Goal: Transaction & Acquisition: Download file/media

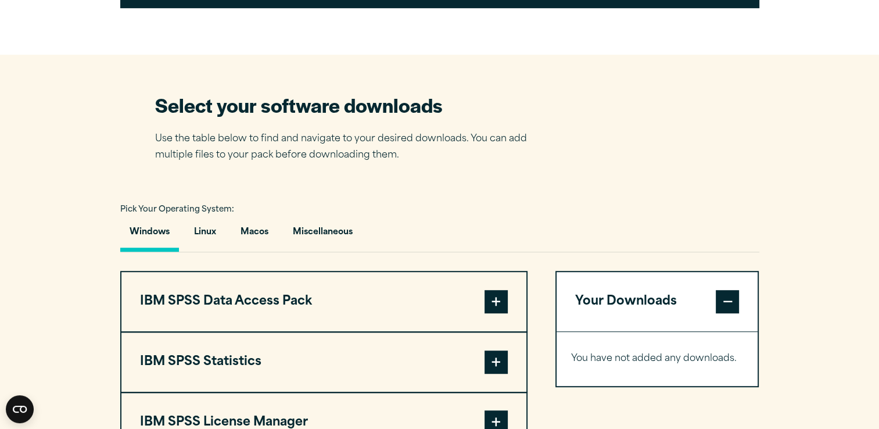
scroll to position [697, 0]
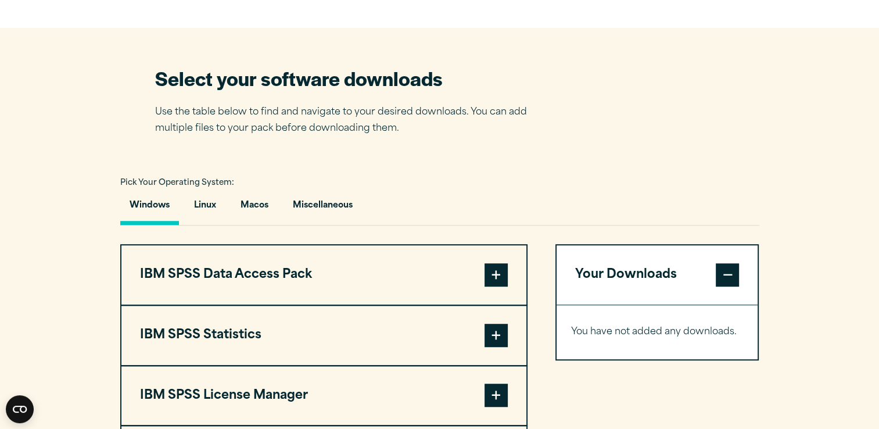
click at [492, 335] on span at bounding box center [496, 335] width 23 height 23
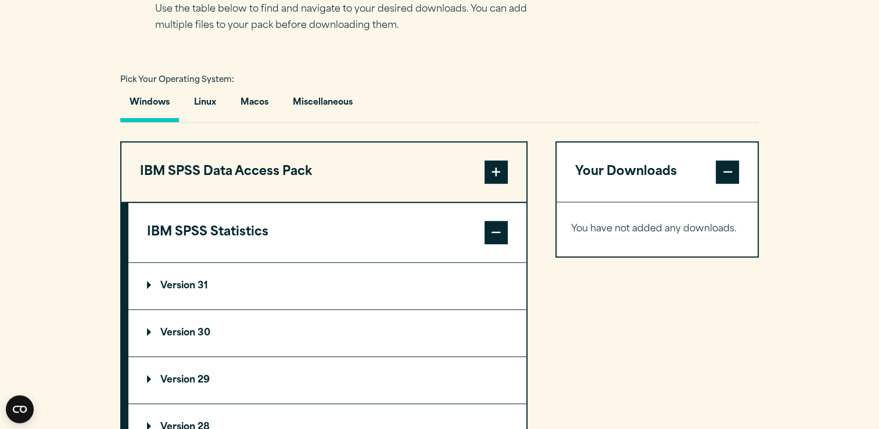
scroll to position [814, 0]
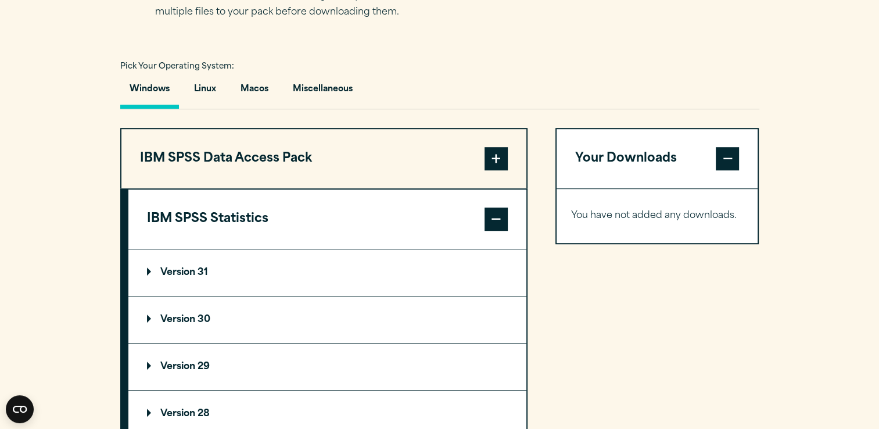
click at [173, 366] on p "Version 29" at bounding box center [178, 366] width 63 height 9
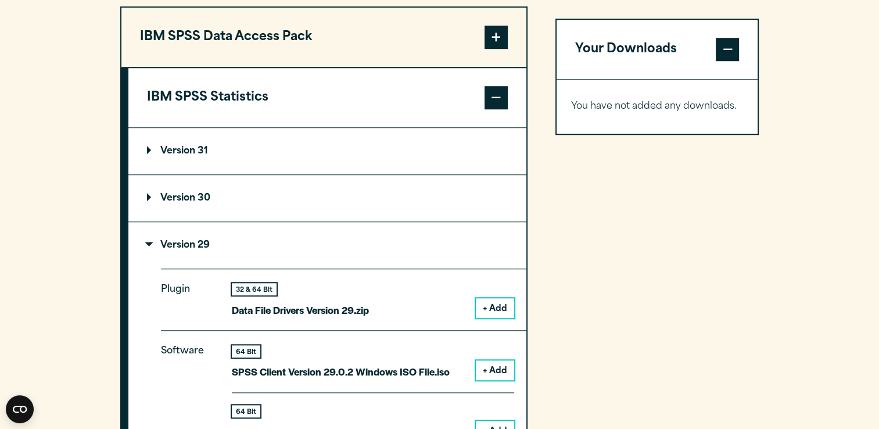
scroll to position [988, 0]
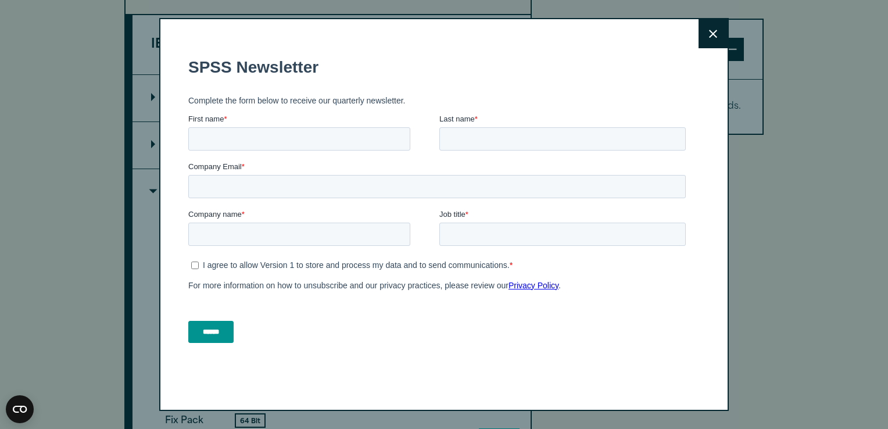
click at [709, 37] on icon at bounding box center [713, 34] width 8 height 9
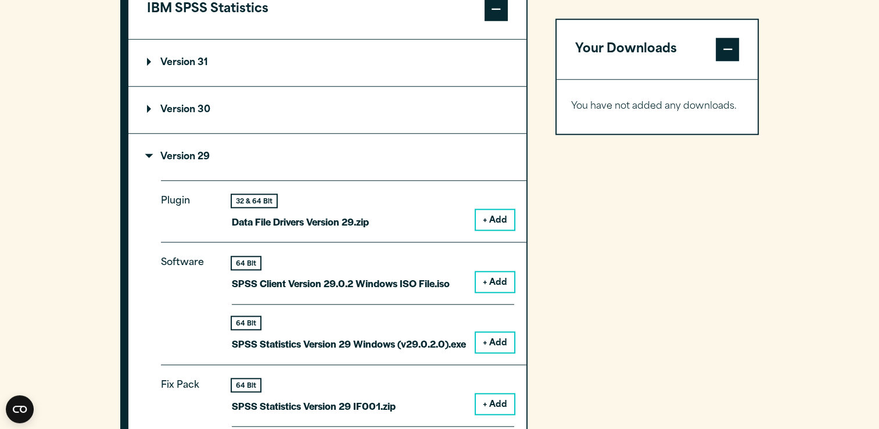
scroll to position [1046, 0]
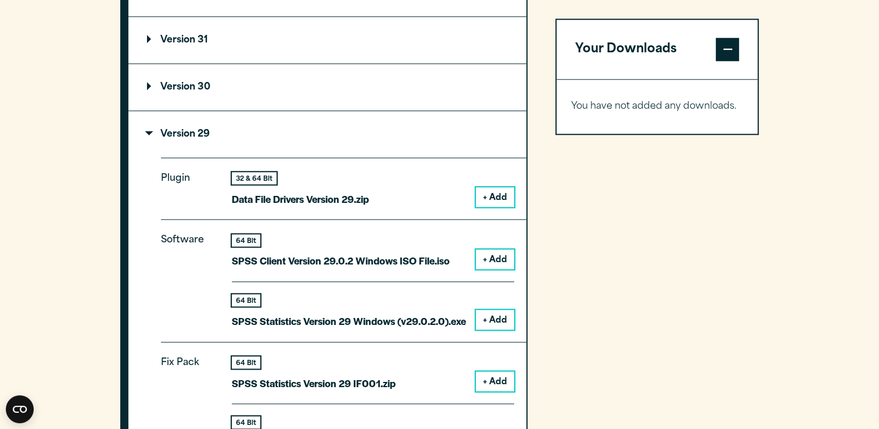
click at [497, 317] on button "+ Add" at bounding box center [495, 320] width 38 height 20
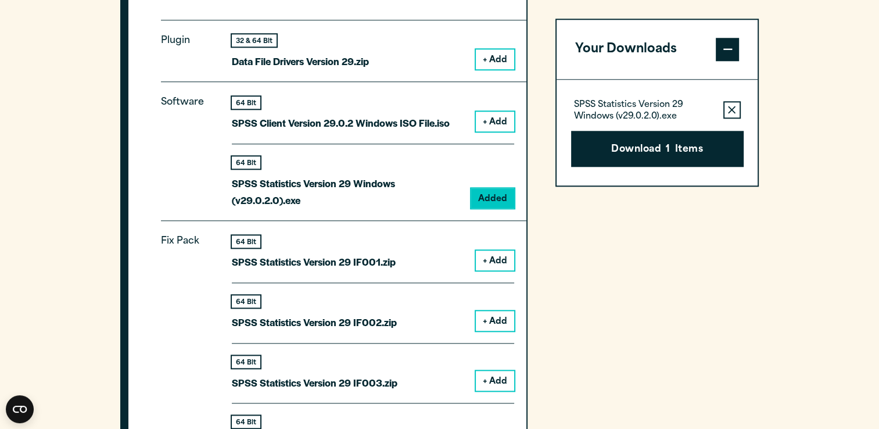
scroll to position [1220, 0]
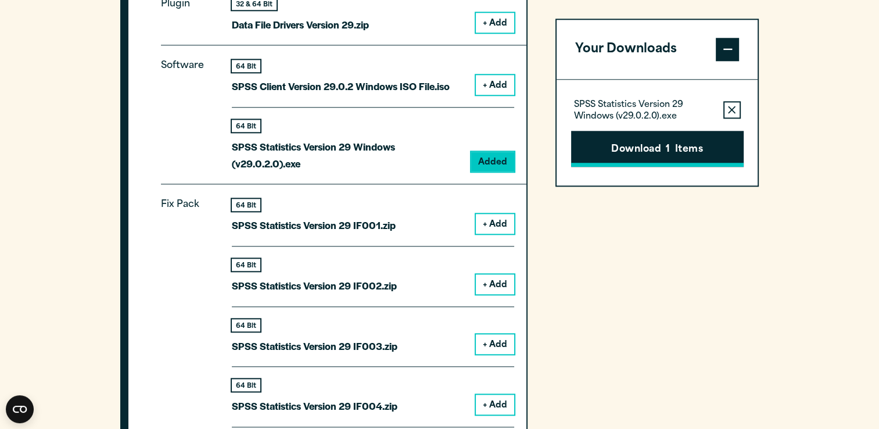
click at [688, 152] on button "Download 1 Items" at bounding box center [657, 149] width 173 height 36
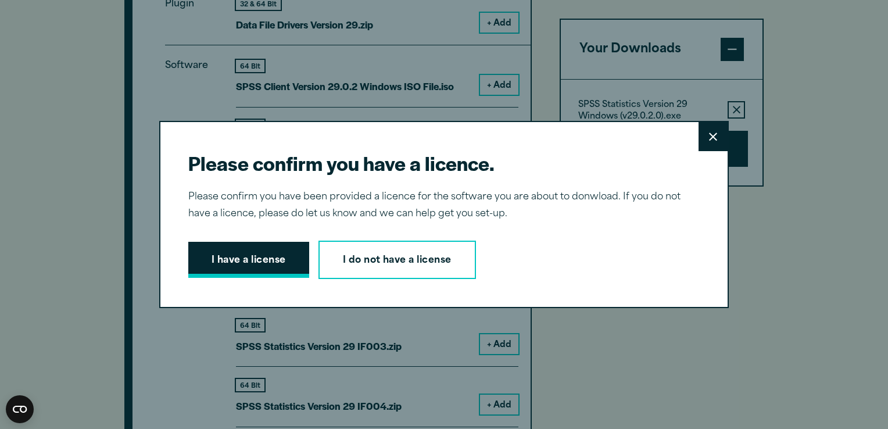
click at [249, 259] on button "I have a license" at bounding box center [248, 260] width 121 height 36
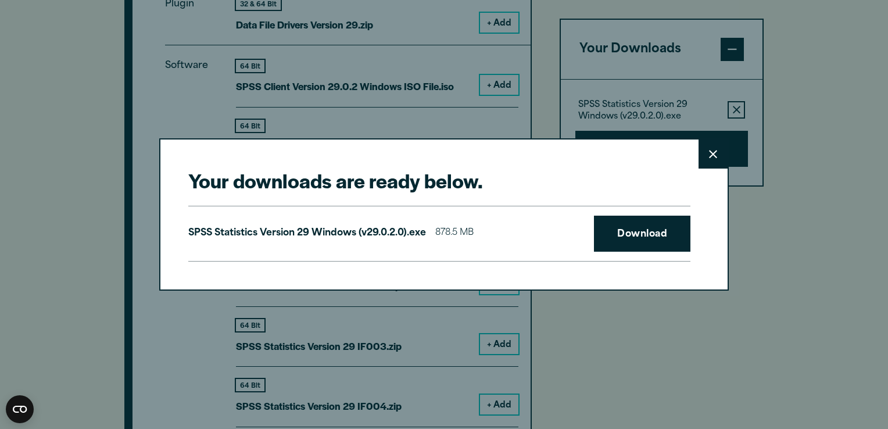
click at [0, 0] on label "Company Email *" at bounding box center [0, 0] width 0 height 0
click at [0, 0] on input "Company Email *" at bounding box center [0, 0] width 0 height 0
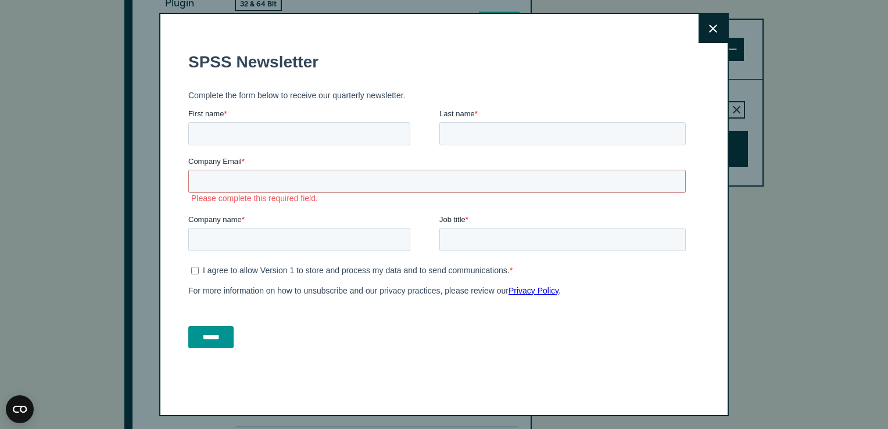
click at [710, 33] on button "Close" at bounding box center [713, 28] width 29 height 29
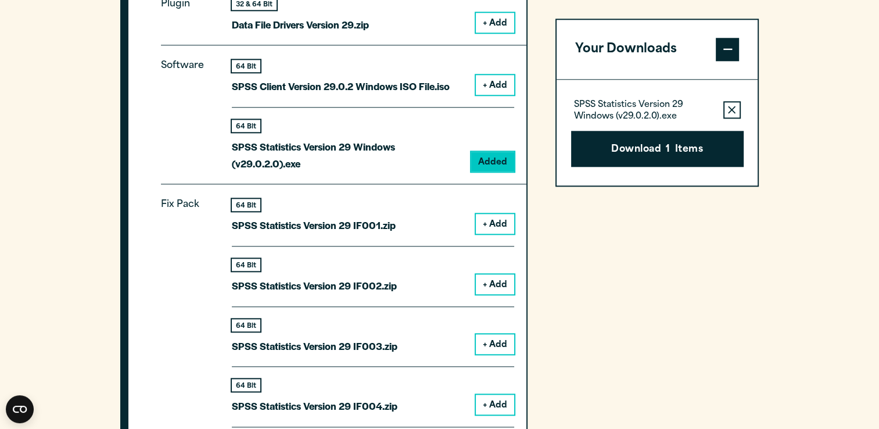
click at [632, 152] on button "Download 1 Items" at bounding box center [657, 149] width 173 height 36
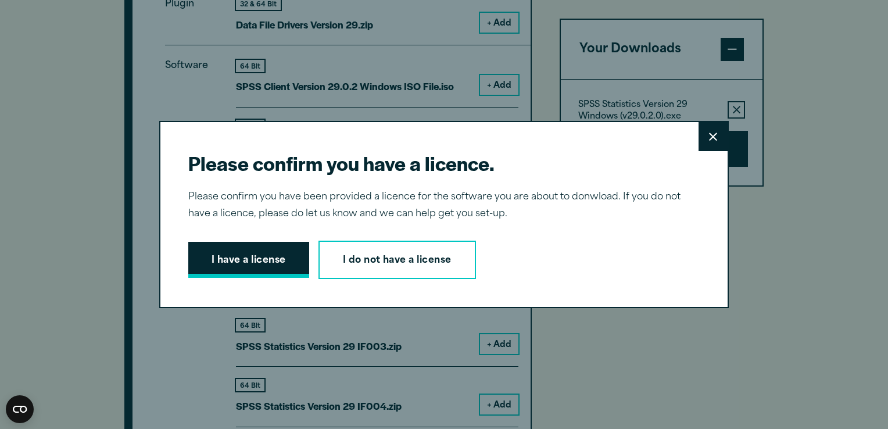
click at [235, 266] on button "I have a license" at bounding box center [248, 260] width 121 height 36
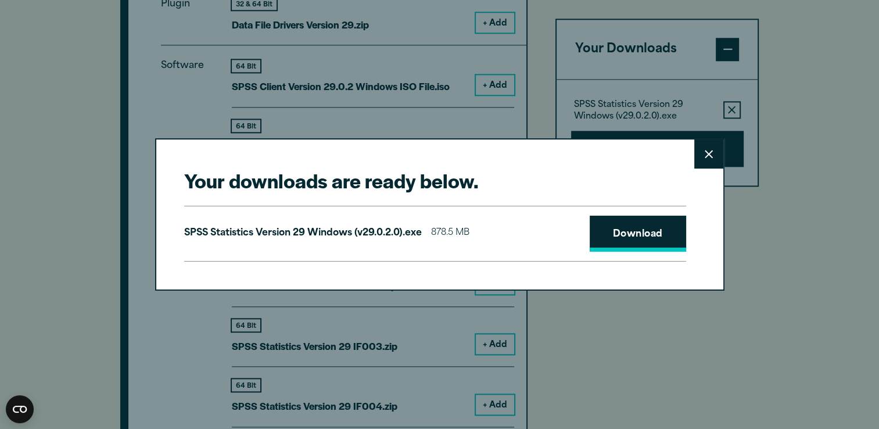
click at [639, 236] on link "Download" at bounding box center [638, 234] width 96 height 36
